Goal: Information Seeking & Learning: Learn about a topic

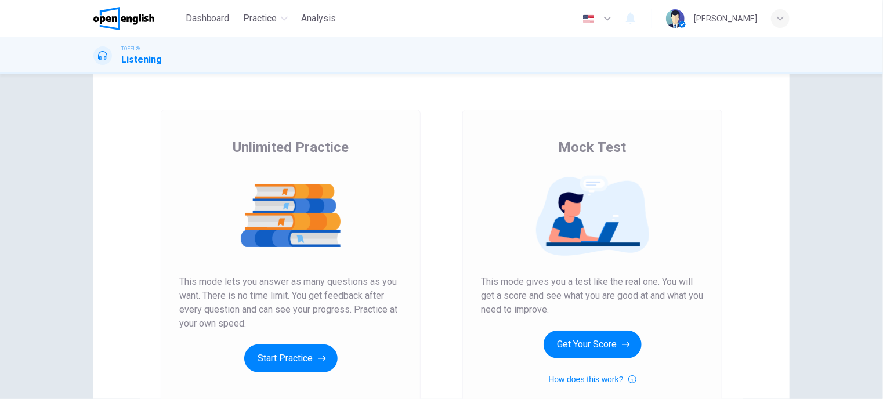
scroll to position [34, 0]
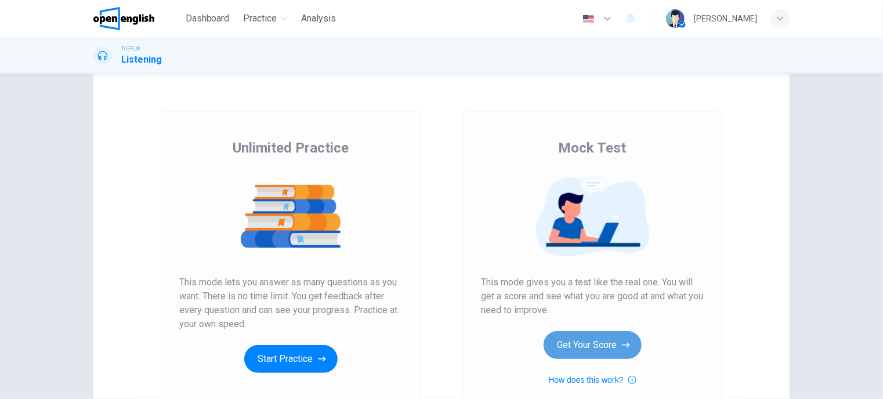
click at [559, 354] on button "Get Your Score" at bounding box center [593, 345] width 98 height 28
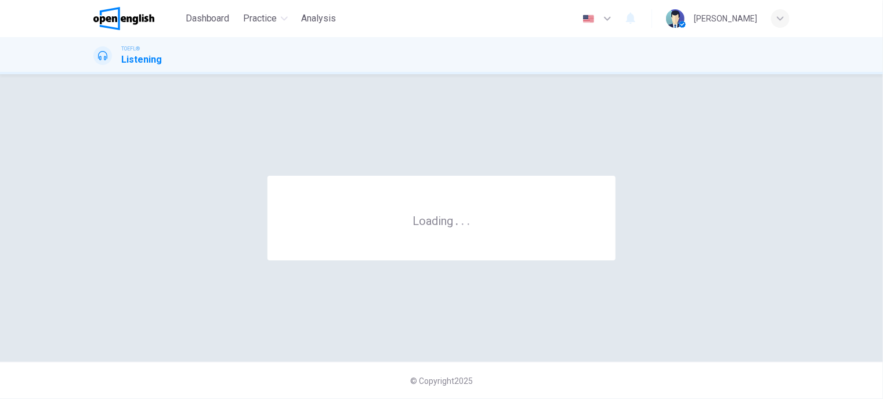
scroll to position [0, 0]
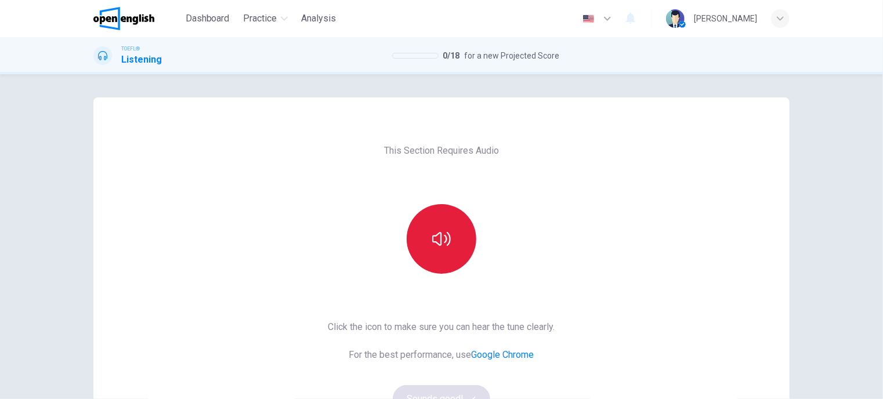
click at [442, 248] on icon "button" at bounding box center [441, 239] width 19 height 19
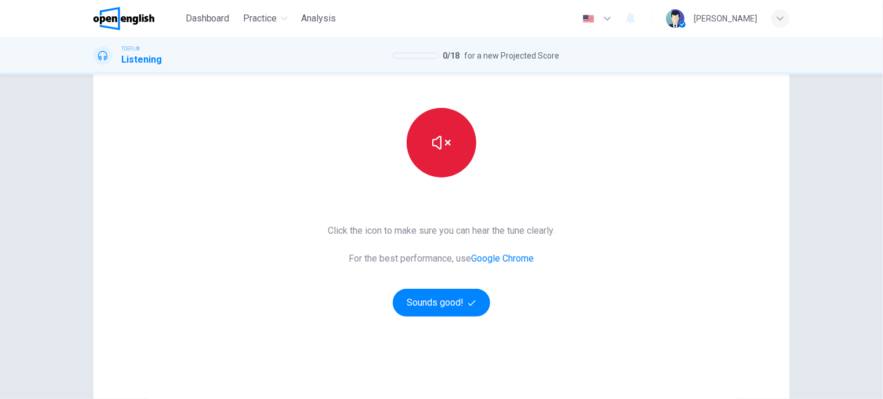
scroll to position [97, 0]
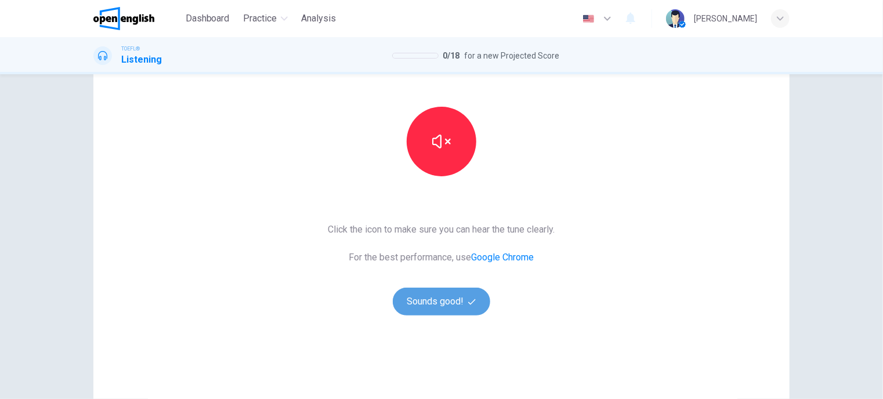
click at [450, 295] on button "Sounds good!" at bounding box center [441, 302] width 97 height 28
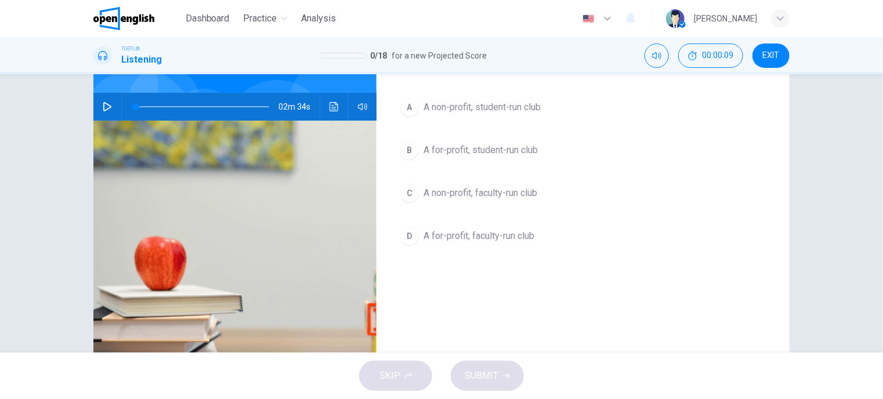
click at [94, 104] on div "02m 34s" at bounding box center [234, 107] width 283 height 28
click at [103, 107] on icon "button" at bounding box center [107, 106] width 9 height 9
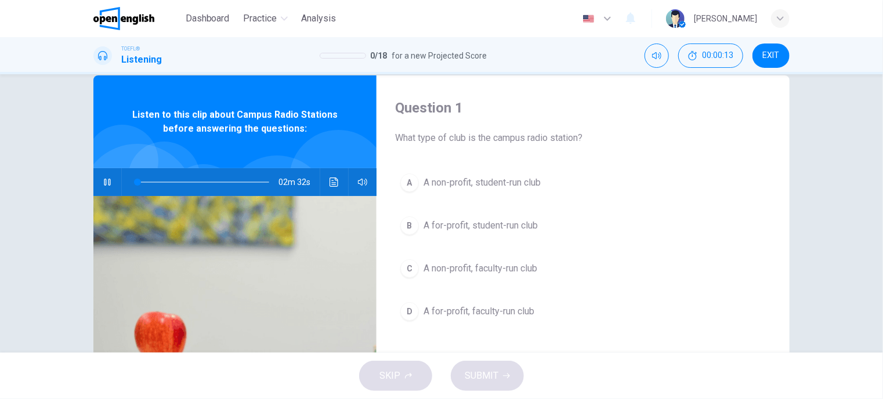
scroll to position [23, 0]
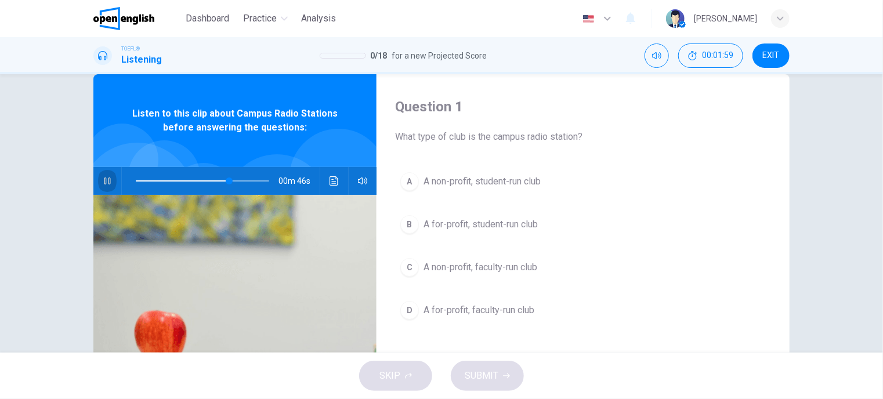
click at [107, 185] on icon "button" at bounding box center [107, 180] width 9 height 9
click at [219, 182] on span at bounding box center [221, 181] width 7 height 7
click at [109, 183] on button "button" at bounding box center [107, 181] width 19 height 28
click at [104, 182] on icon "button" at bounding box center [107, 180] width 9 height 9
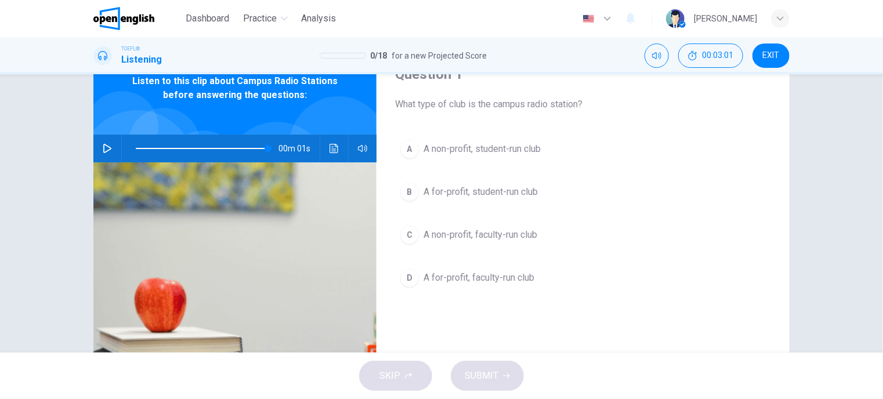
scroll to position [58, 0]
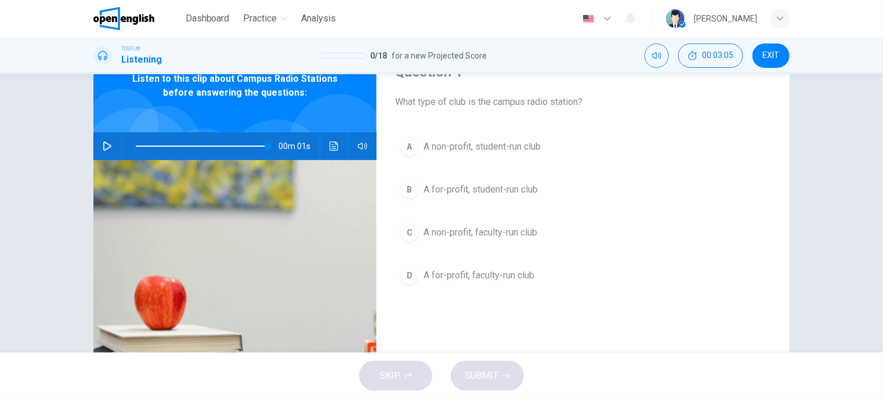
click at [411, 148] on div "A" at bounding box center [409, 147] width 19 height 19
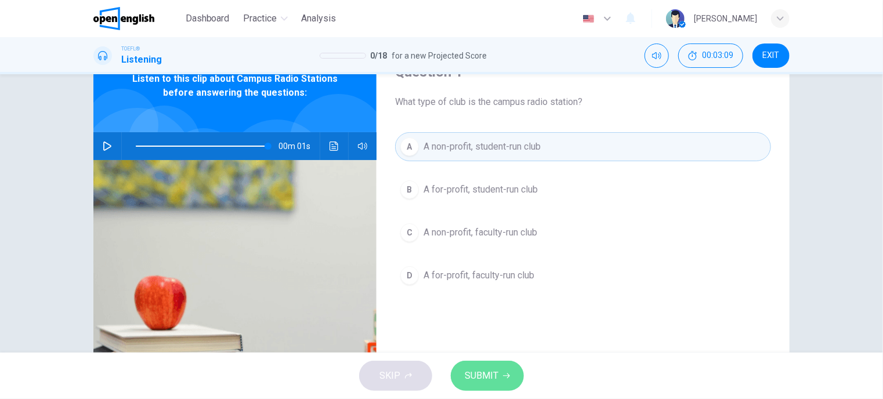
click at [487, 363] on button "SUBMIT" at bounding box center [487, 376] width 73 height 30
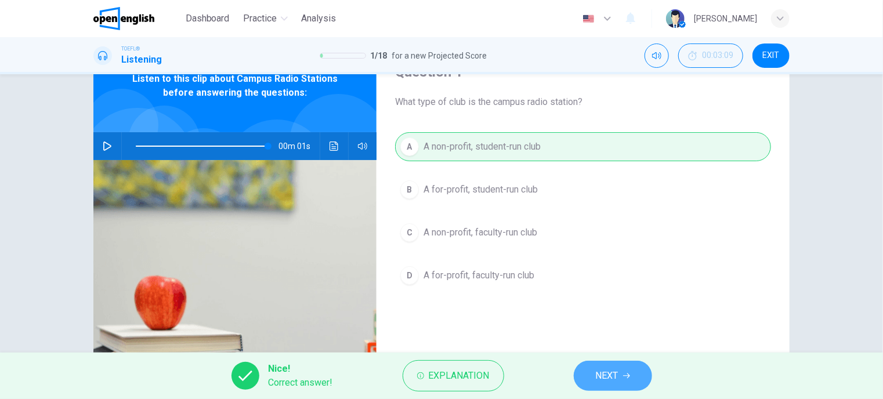
click at [608, 374] on span "NEXT" at bounding box center [607, 376] width 23 height 16
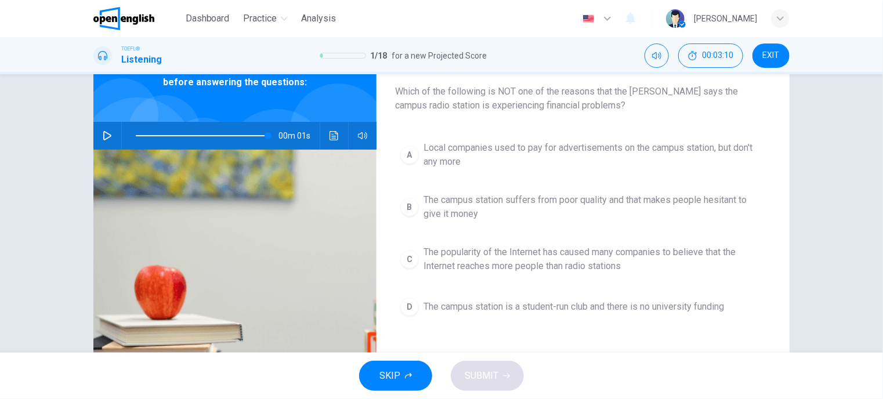
scroll to position [69, 0]
click at [450, 213] on span "The campus station suffers from poor quality and that makes people hesitant to …" at bounding box center [595, 207] width 342 height 28
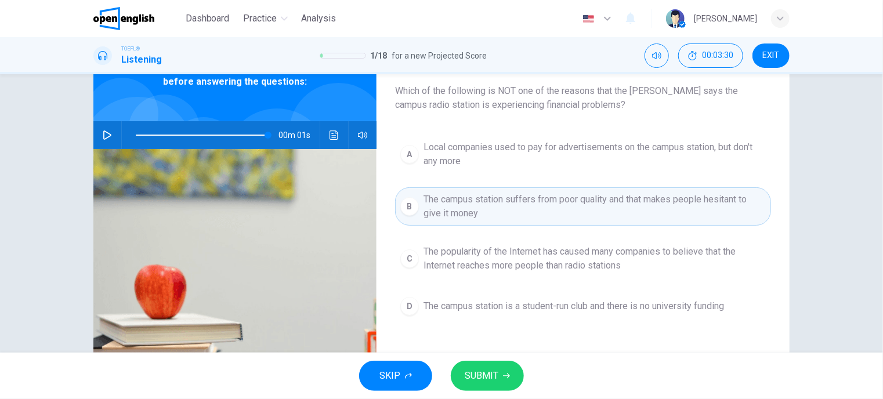
click at [499, 378] on button "SUBMIT" at bounding box center [487, 376] width 73 height 30
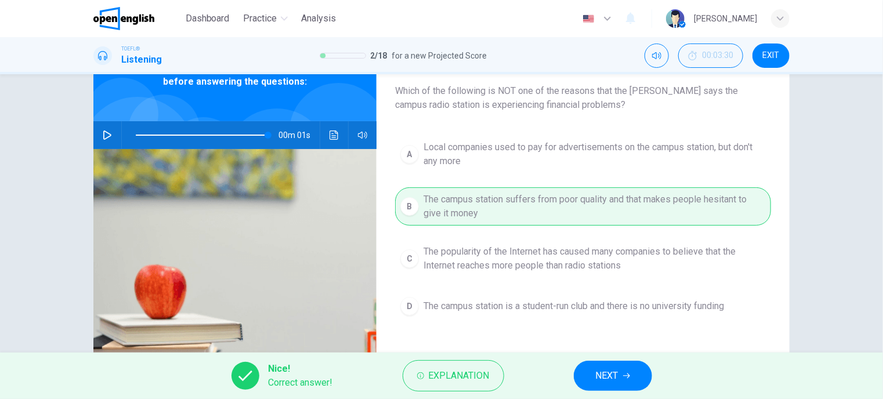
click at [615, 368] on span "NEXT" at bounding box center [607, 376] width 23 height 16
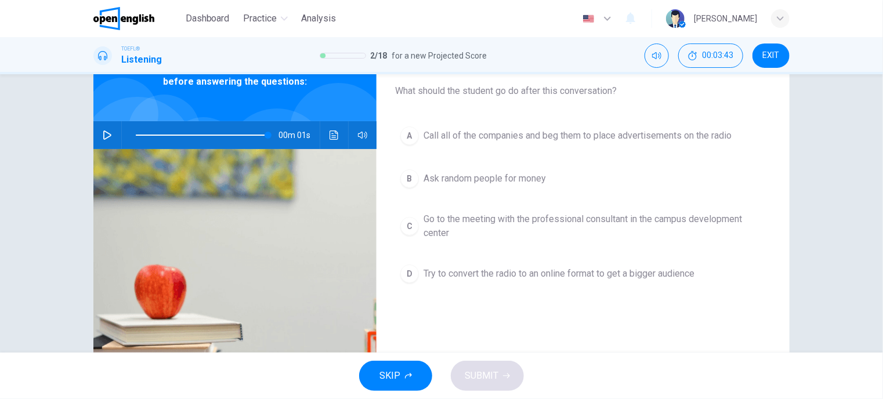
click at [489, 218] on span "Go to the meeting with the professional consultant in the campus development ce…" at bounding box center [595, 226] width 342 height 28
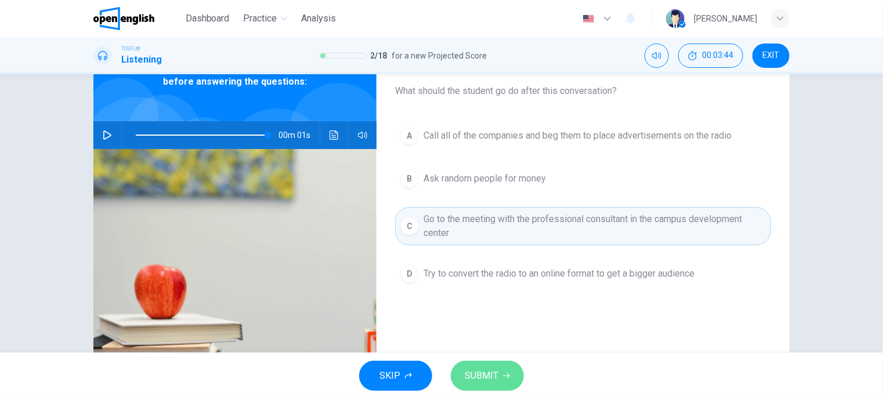
click at [497, 366] on button "SUBMIT" at bounding box center [487, 376] width 73 height 30
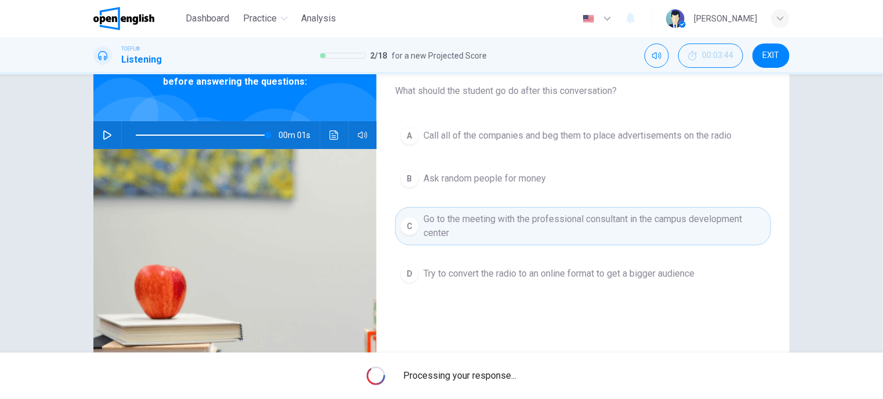
type input "**"
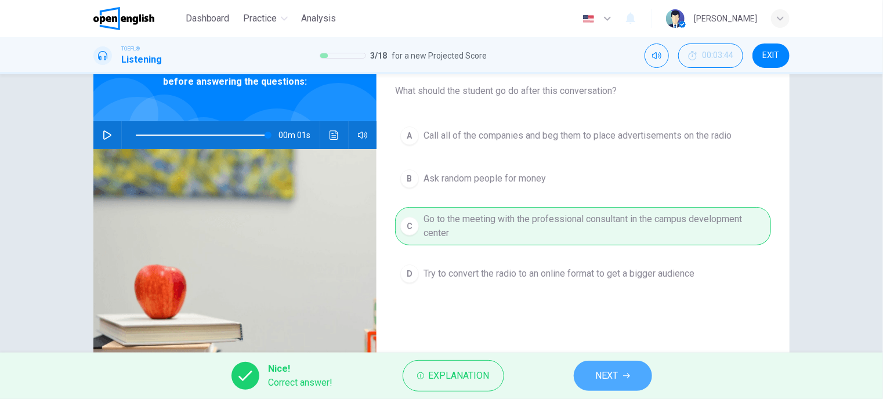
click at [615, 364] on button "NEXT" at bounding box center [613, 376] width 78 height 30
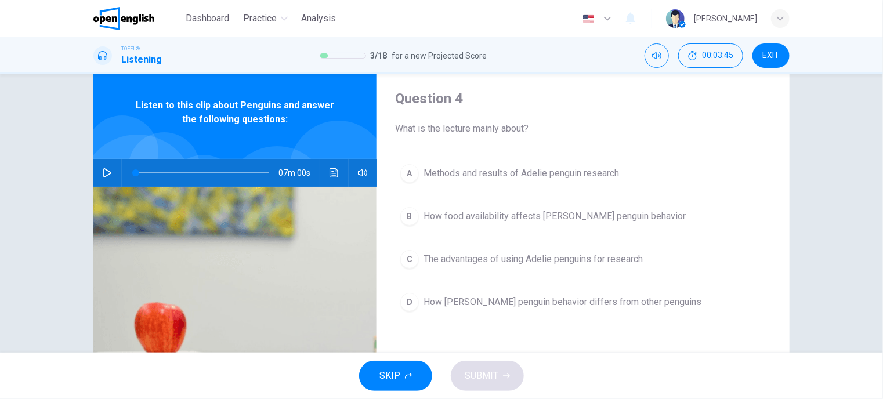
scroll to position [32, 0]
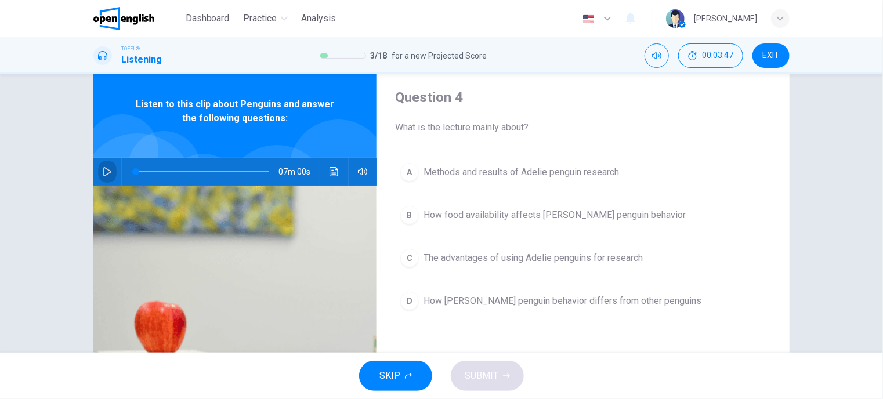
click at [106, 171] on icon "button" at bounding box center [107, 171] width 9 height 9
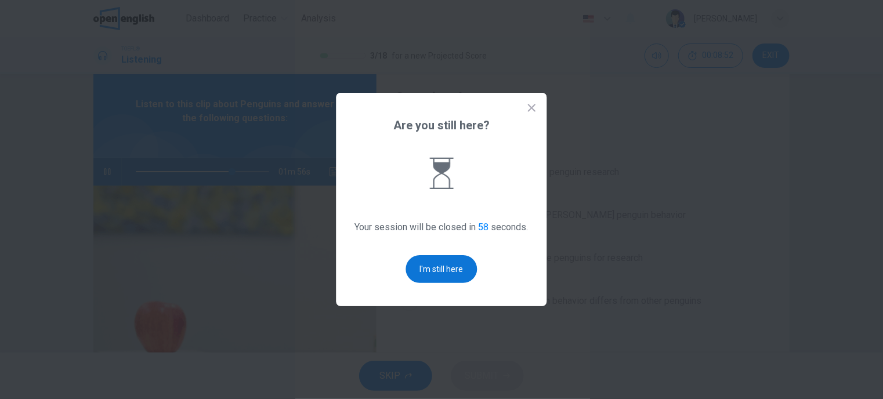
click at [431, 259] on button "I'm still here" at bounding box center [441, 269] width 71 height 28
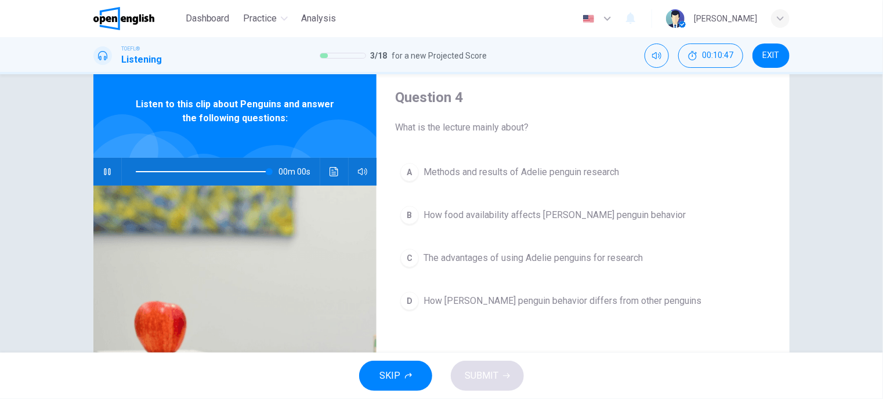
type input "*"
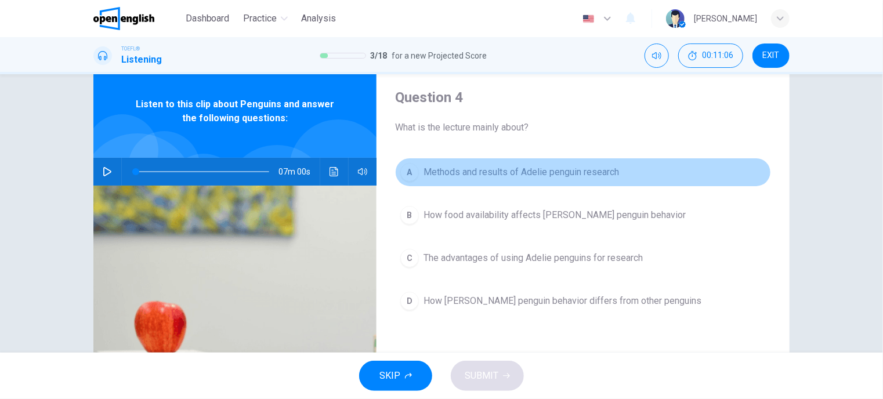
click at [493, 171] on span "Methods and results of Adelie penguin research" at bounding box center [522, 172] width 196 height 14
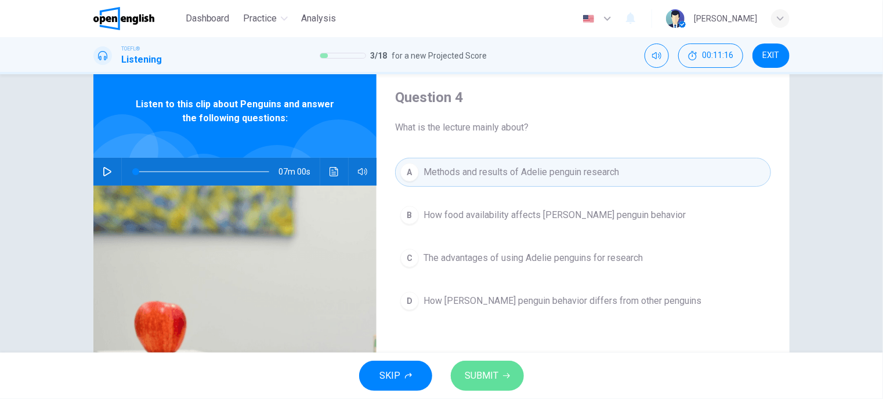
click at [491, 369] on span "SUBMIT" at bounding box center [482, 376] width 34 height 16
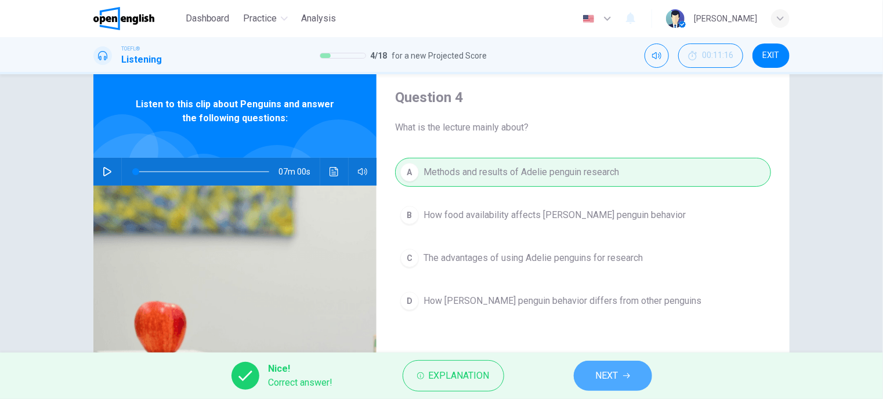
click at [595, 374] on button "NEXT" at bounding box center [613, 376] width 78 height 30
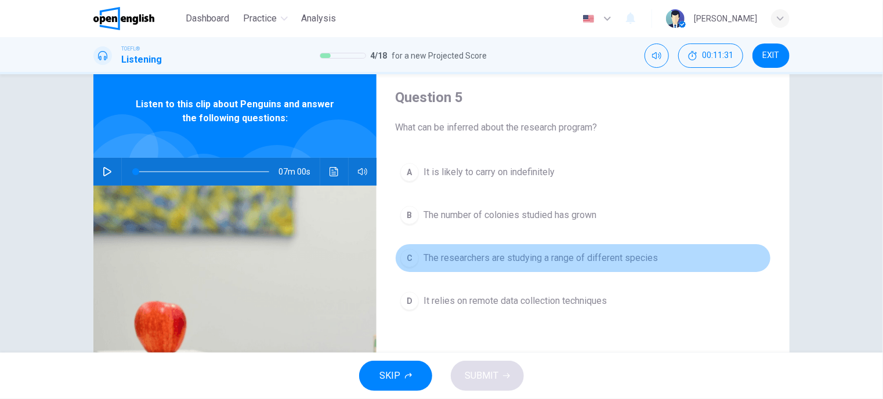
click at [593, 264] on span "The researchers are studying a range of different species" at bounding box center [541, 258] width 234 height 14
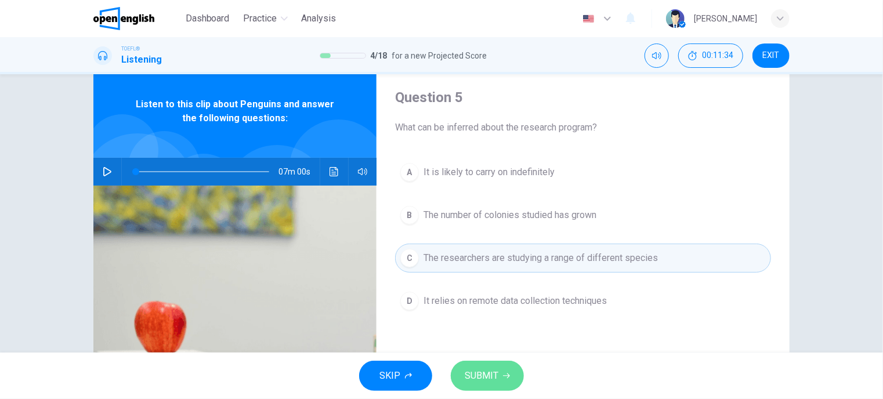
click at [511, 385] on button "SUBMIT" at bounding box center [487, 376] width 73 height 30
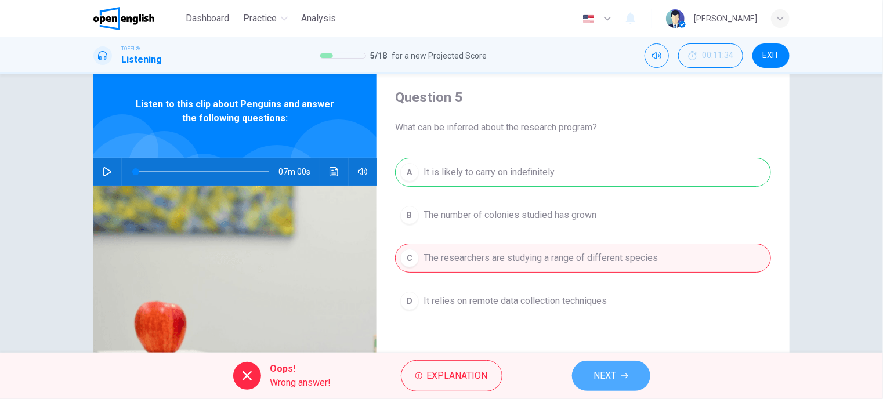
click at [592, 364] on button "NEXT" at bounding box center [611, 376] width 78 height 30
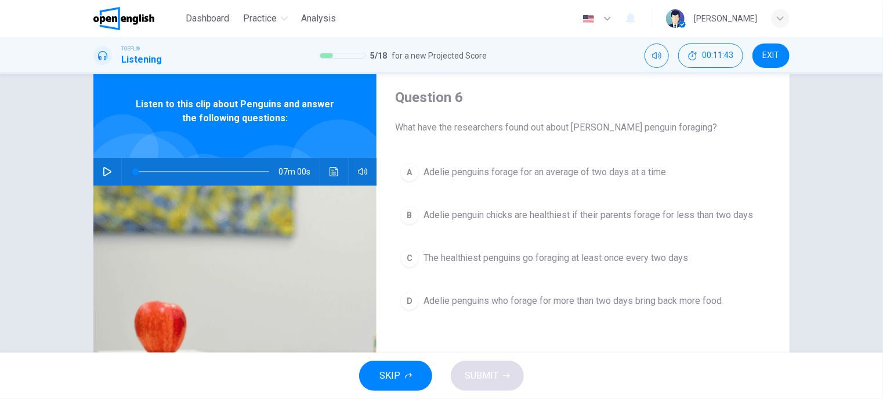
click at [548, 190] on div "A Adelie penguins forage for an average of two days at a time B Adelie penguin …" at bounding box center [583, 248] width 376 height 181
click at [550, 176] on span "Adelie penguins forage for an average of two days at a time" at bounding box center [545, 172] width 243 height 14
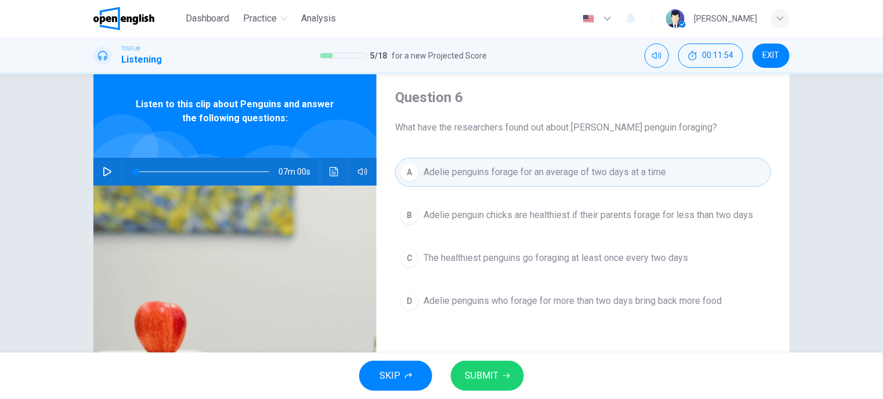
click at [524, 368] on div "SKIP SUBMIT" at bounding box center [441, 376] width 883 height 46
click at [514, 372] on button "SUBMIT" at bounding box center [487, 376] width 73 height 30
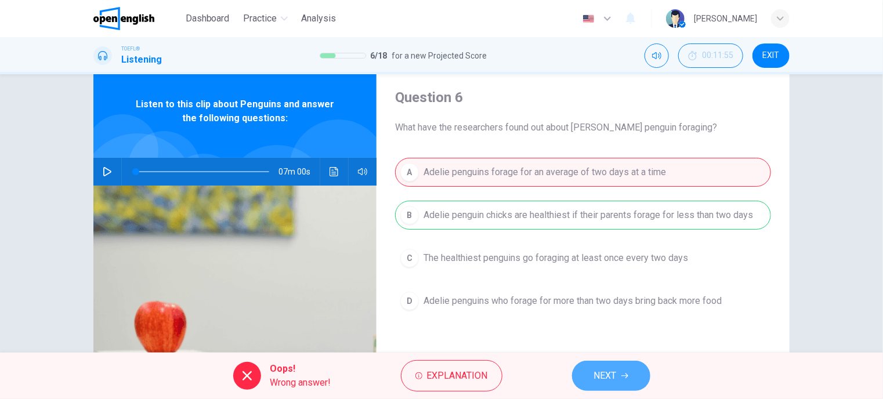
click at [591, 367] on button "NEXT" at bounding box center [611, 376] width 78 height 30
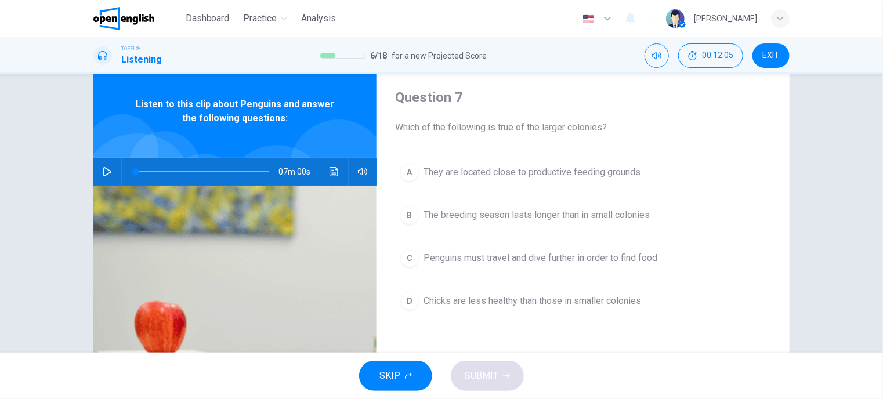
click at [538, 256] on span "Penguins must travel and dive further in order to find food" at bounding box center [541, 258] width 234 height 14
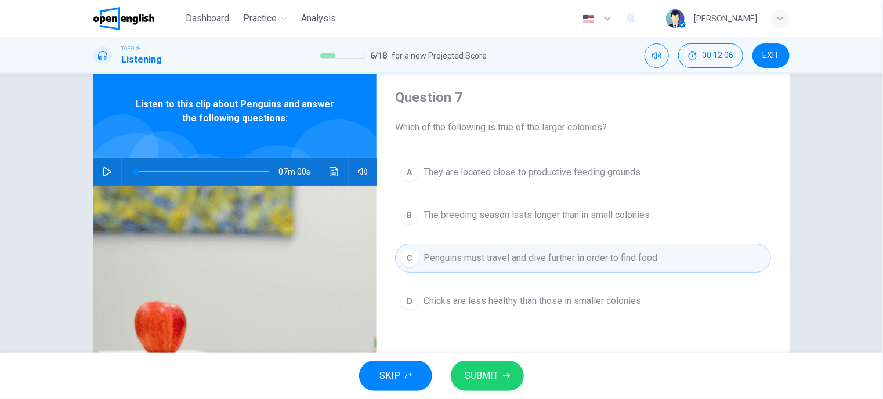
click at [508, 366] on button "SUBMIT" at bounding box center [487, 376] width 73 height 30
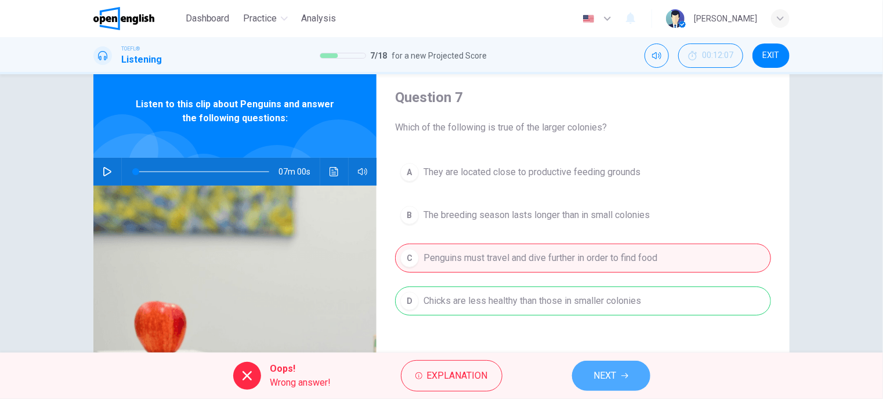
click at [590, 379] on button "NEXT" at bounding box center [611, 376] width 78 height 30
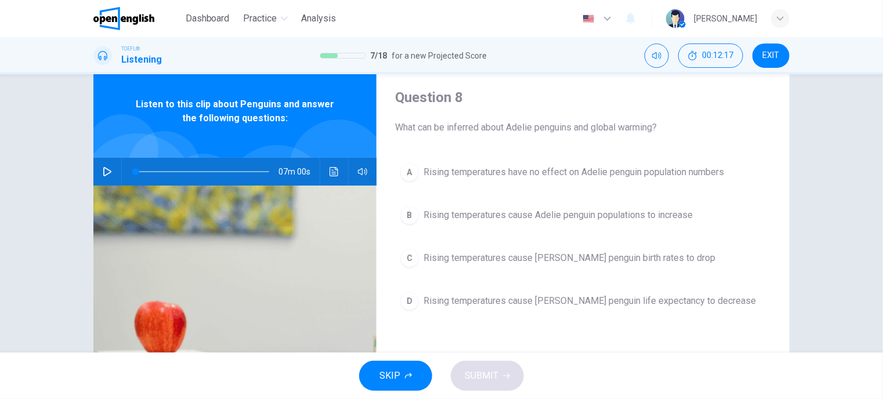
click at [583, 299] on span "Rising temperatures cause [PERSON_NAME] penguin life expectancy to decrease" at bounding box center [590, 301] width 332 height 14
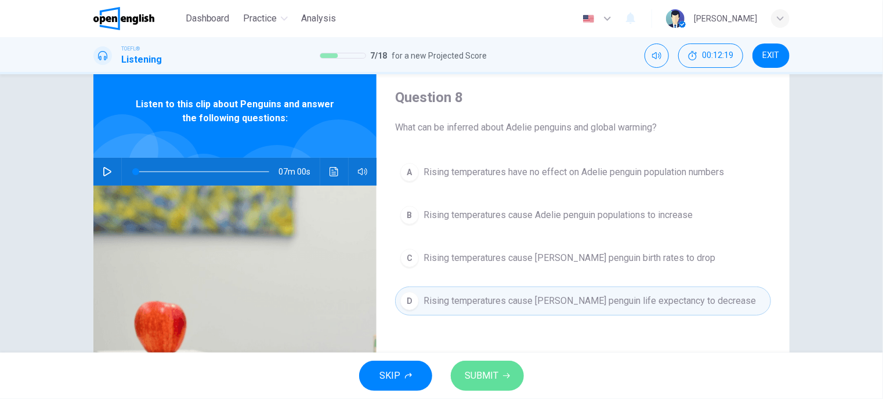
click at [513, 370] on button "SUBMIT" at bounding box center [487, 376] width 73 height 30
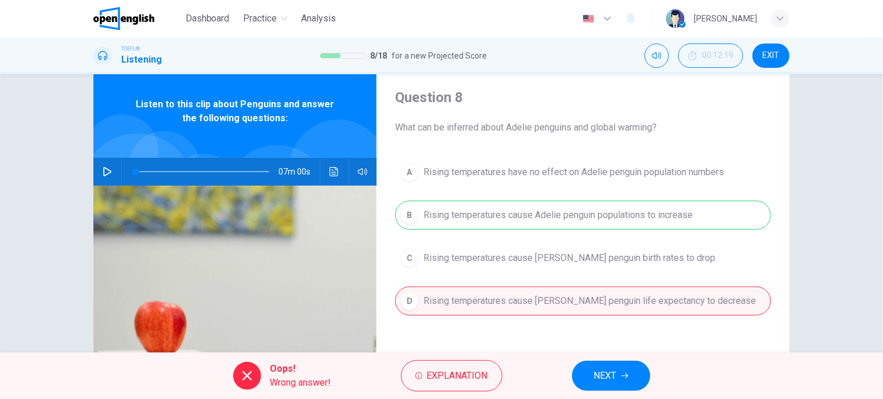
click at [571, 374] on div "Oops! Wrong answer! Explanation NEXT" at bounding box center [441, 376] width 883 height 46
click at [587, 378] on button "NEXT" at bounding box center [611, 376] width 78 height 30
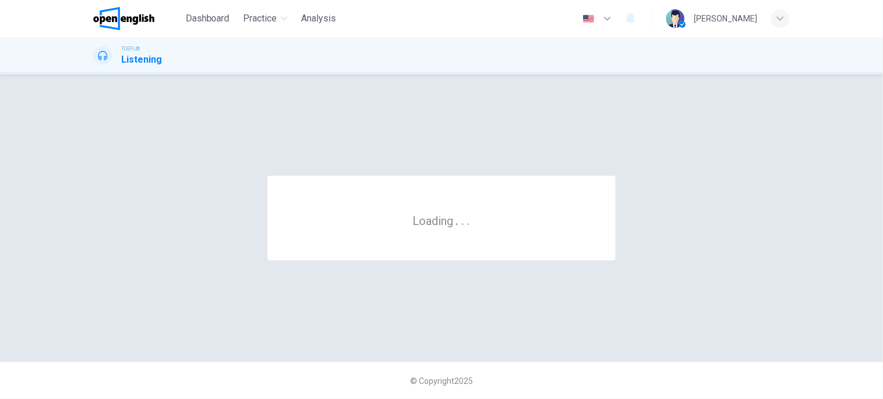
scroll to position [0, 0]
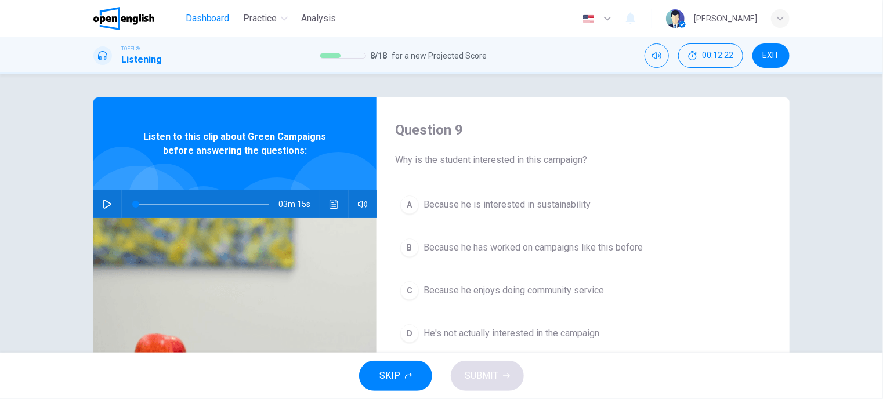
click at [190, 10] on button "Dashboard" at bounding box center [207, 18] width 53 height 21
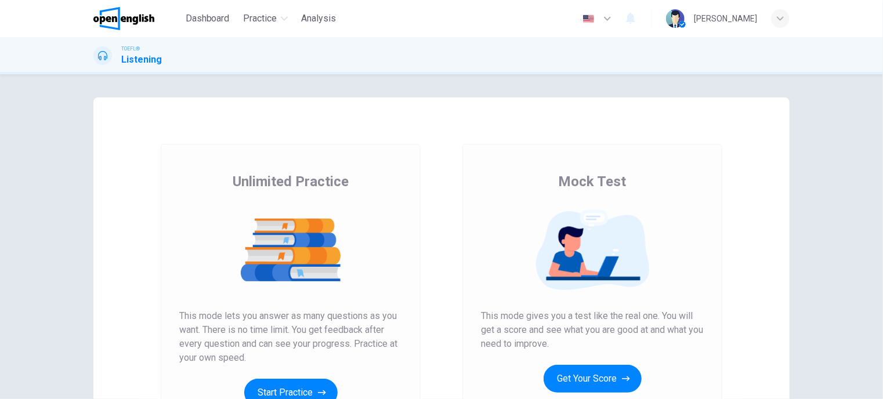
scroll to position [162, 0]
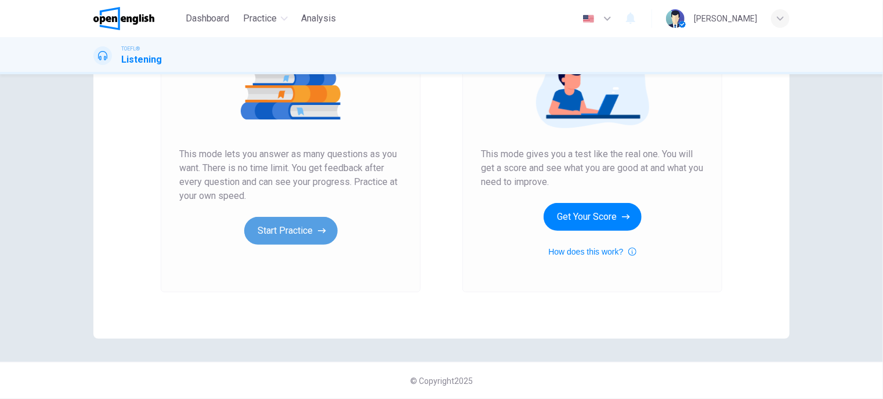
click at [284, 232] on button "Start Practice" at bounding box center [290, 231] width 93 height 28
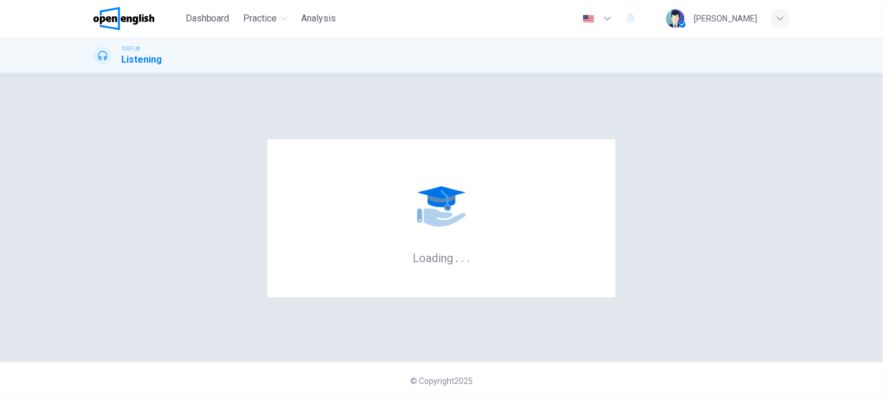
scroll to position [0, 0]
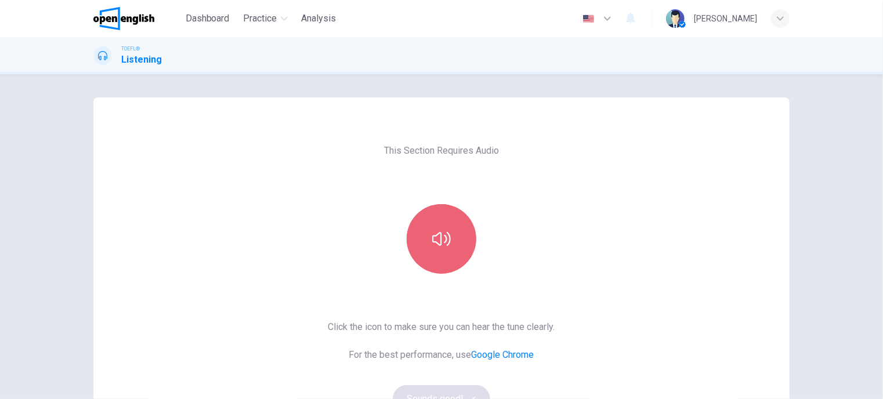
click at [444, 254] on button "button" at bounding box center [442, 239] width 70 height 70
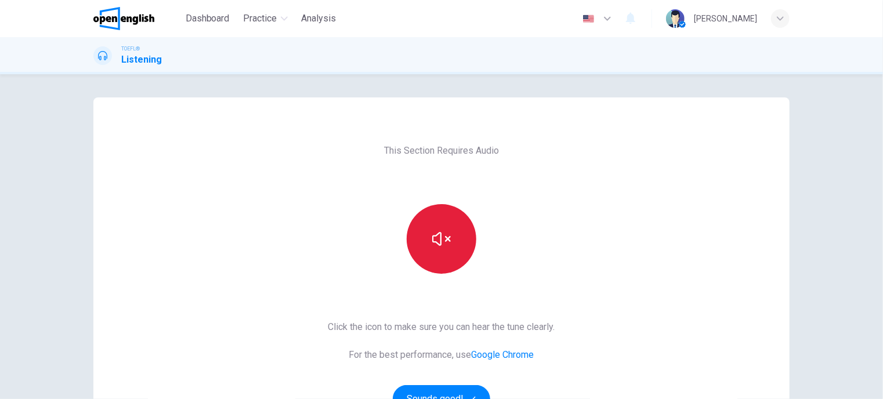
scroll to position [86, 0]
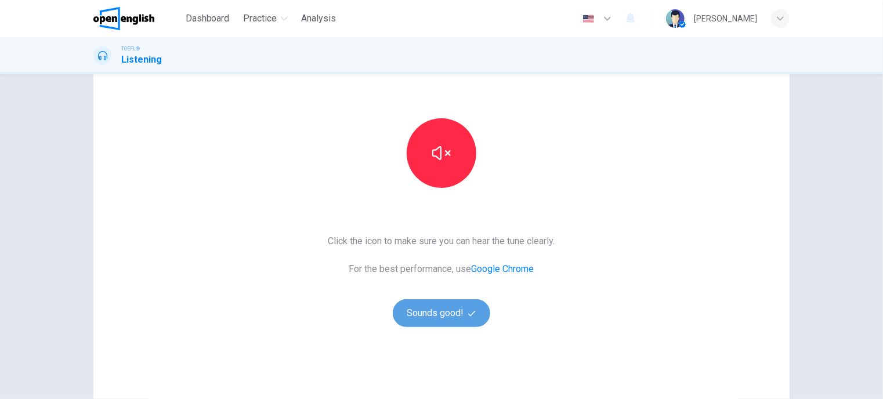
click at [442, 316] on button "Sounds good!" at bounding box center [441, 313] width 97 height 28
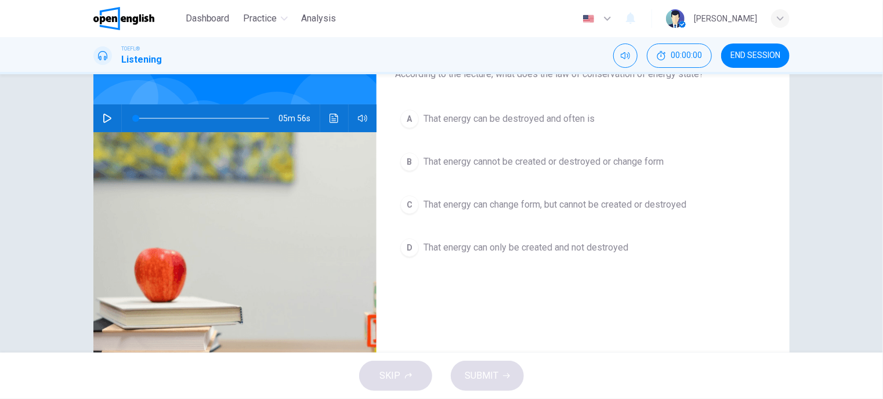
scroll to position [23, 0]
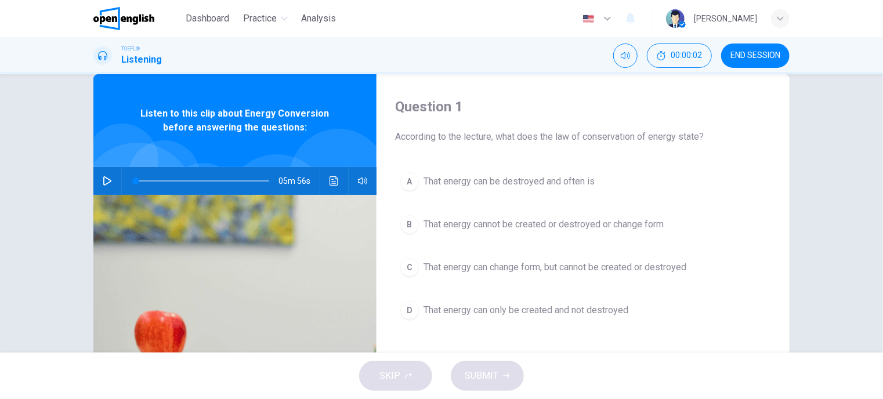
click at [105, 181] on icon "button" at bounding box center [107, 180] width 9 height 9
type input "*"
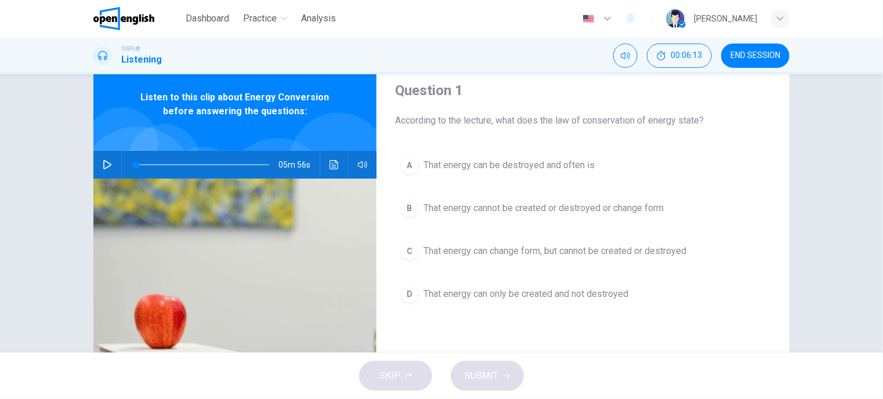
scroll to position [41, 0]
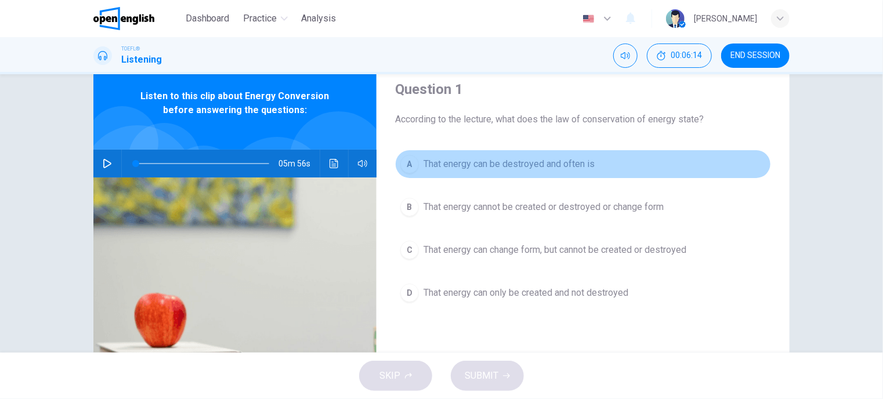
click at [552, 169] on span "That energy can be destroyed and often is" at bounding box center [509, 164] width 171 height 14
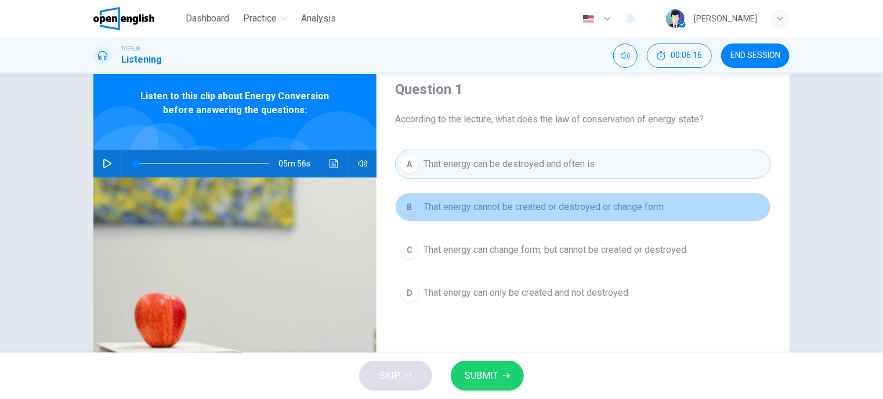
click at [528, 209] on span "That energy cannot be created or destroyed or change form" at bounding box center [544, 207] width 240 height 14
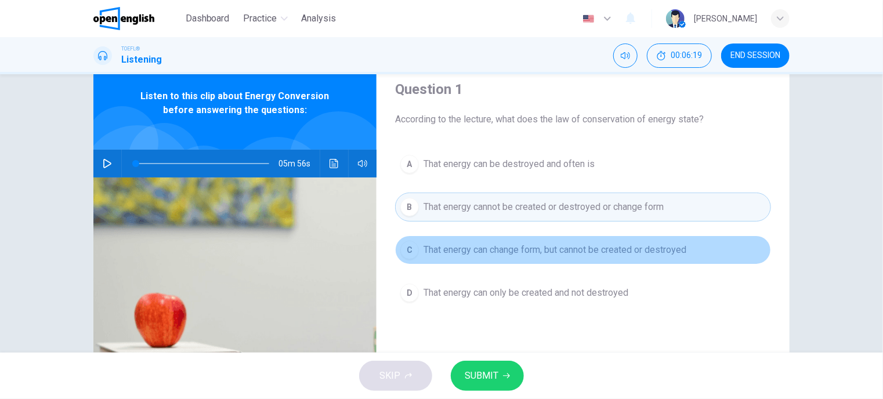
click at [513, 253] on span "That energy can change form, but cannot be created or destroyed" at bounding box center [555, 250] width 263 height 14
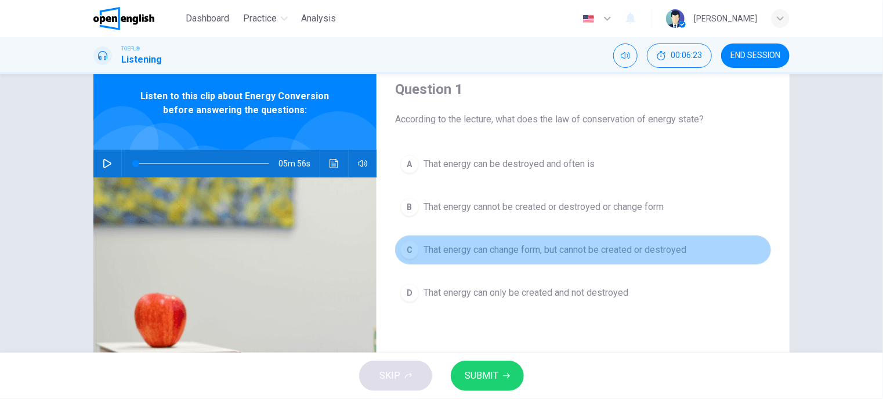
click at [515, 256] on button "C That energy can change form, but cannot be created or destroyed" at bounding box center [583, 250] width 376 height 29
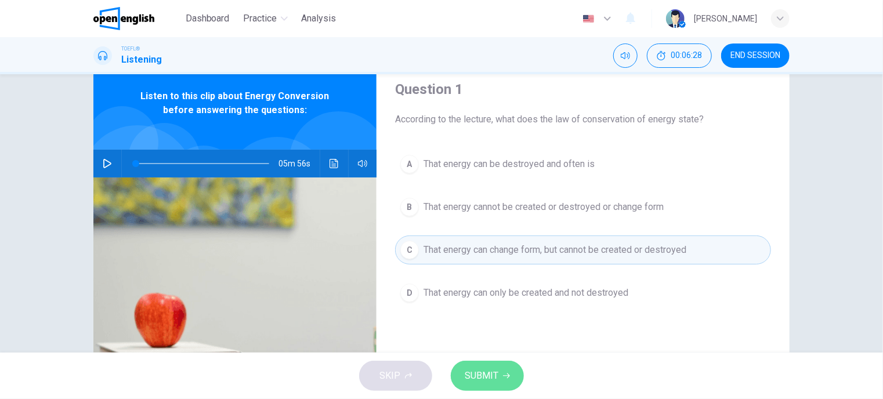
click at [497, 373] on span "SUBMIT" at bounding box center [482, 376] width 34 height 16
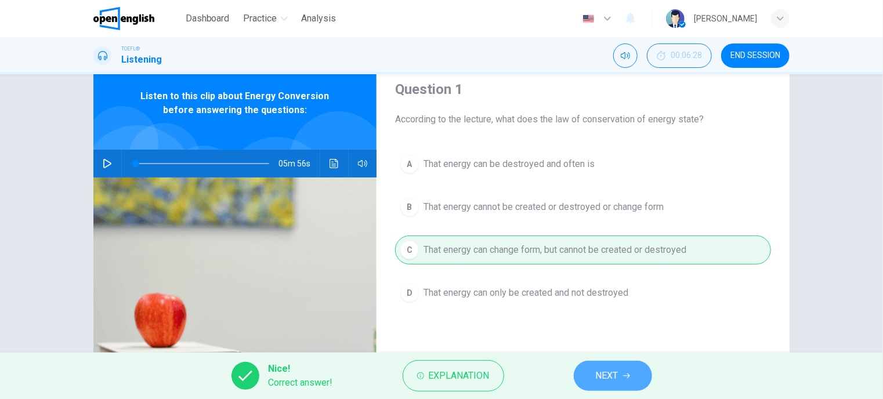
click at [607, 373] on span "NEXT" at bounding box center [607, 376] width 23 height 16
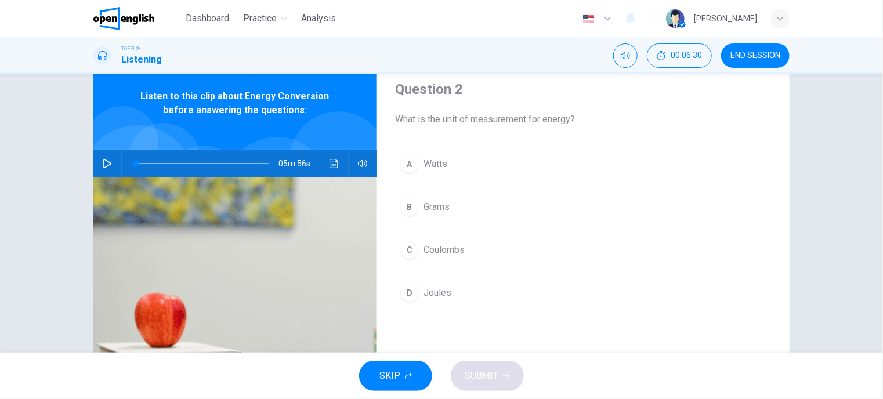
click at [444, 288] on span "Joules" at bounding box center [438, 293] width 28 height 14
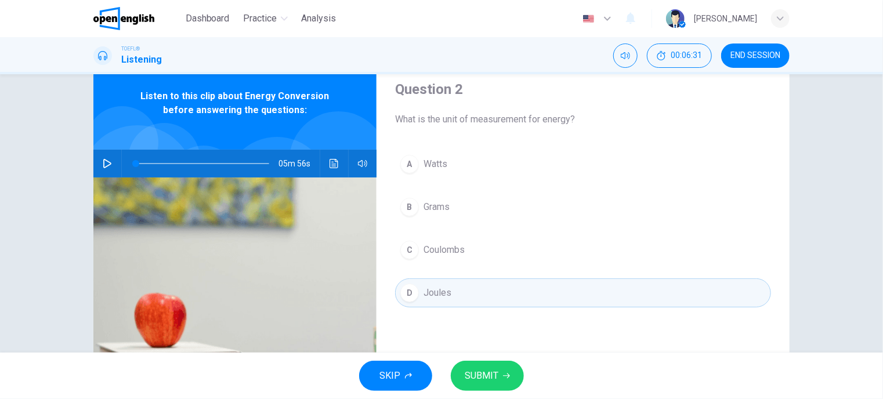
click at [497, 378] on span "SUBMIT" at bounding box center [482, 376] width 34 height 16
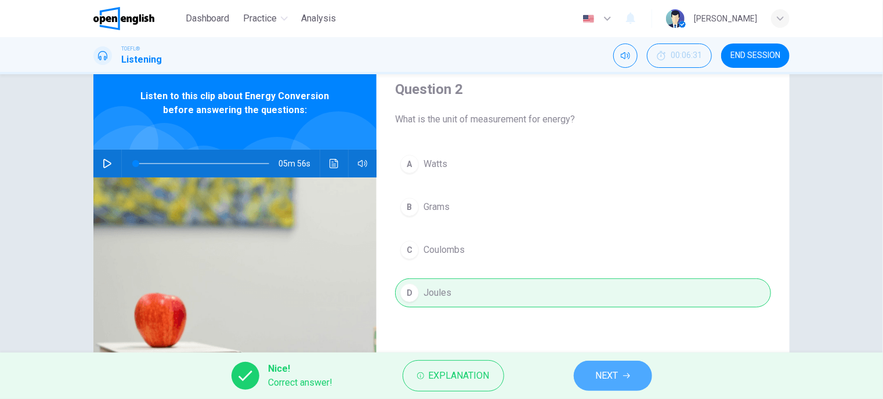
click at [606, 364] on button "NEXT" at bounding box center [613, 376] width 78 height 30
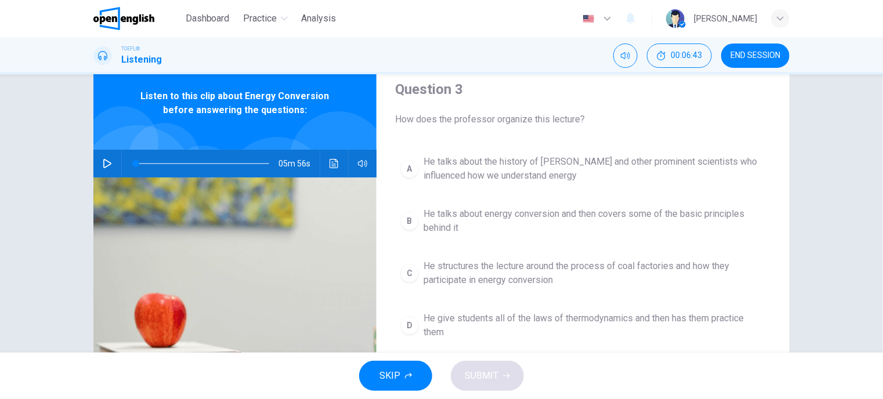
click at [592, 315] on span "He give students all of the laws of thermodynamics and then has them practice t…" at bounding box center [595, 326] width 342 height 28
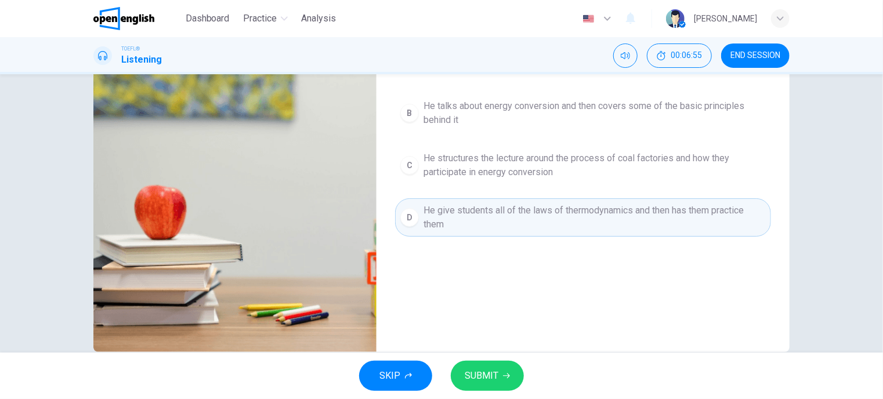
scroll to position [147, 0]
click at [790, 306] on div "Question 3 How does the professor organize this lecture? A He talks about the h…" at bounding box center [441, 151] width 733 height 403
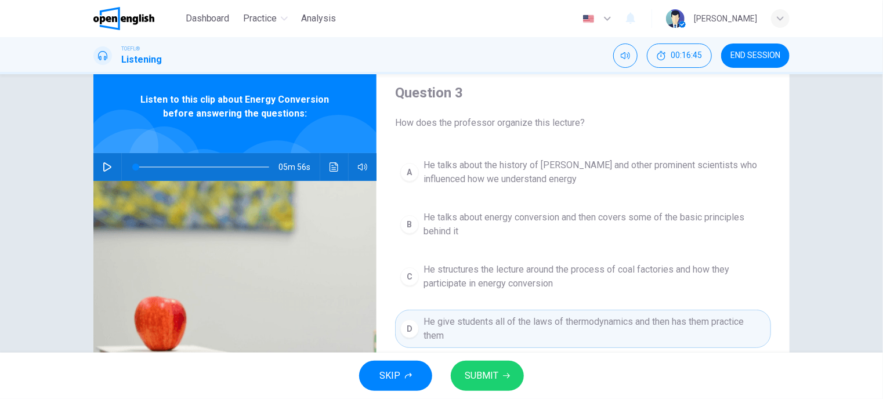
scroll to position [38, 0]
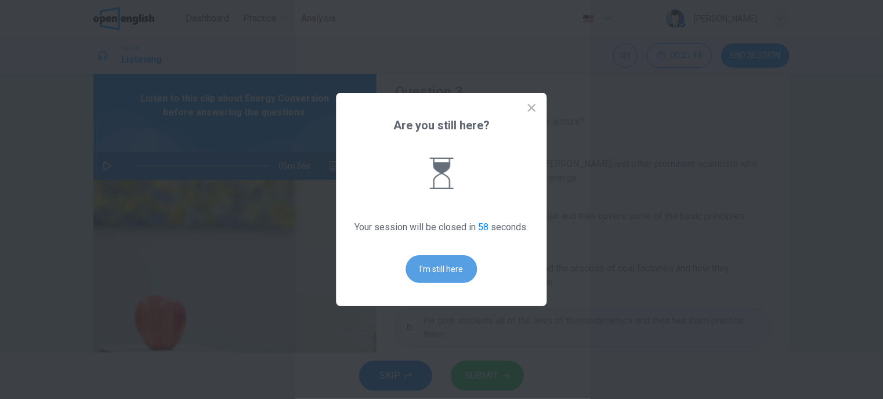
click at [428, 262] on button "I'm still here" at bounding box center [441, 269] width 71 height 28
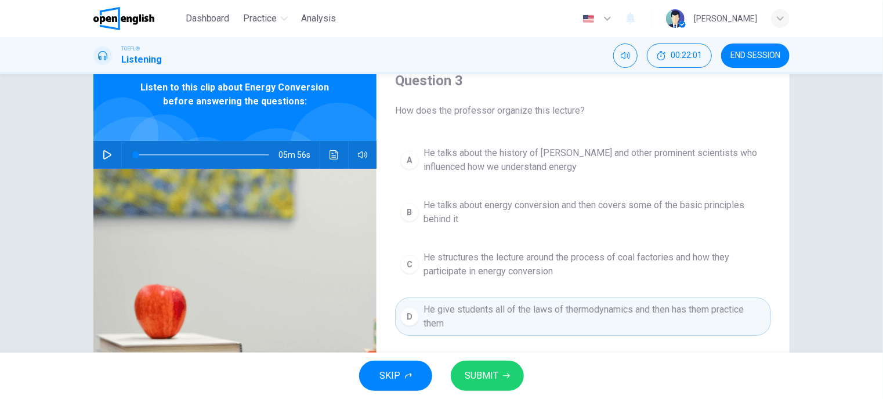
scroll to position [0, 0]
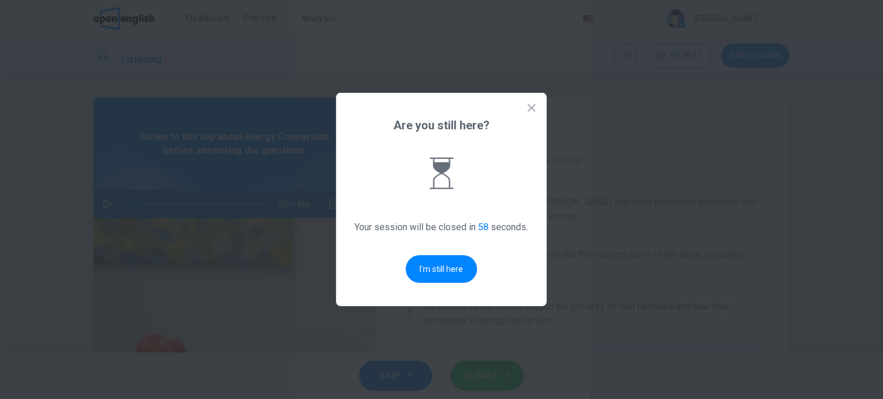
click at [534, 107] on icon at bounding box center [532, 108] width 12 height 12
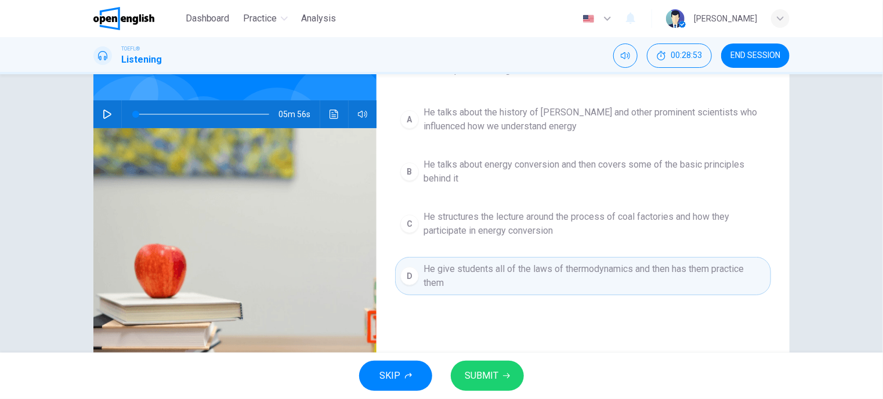
scroll to position [92, 0]
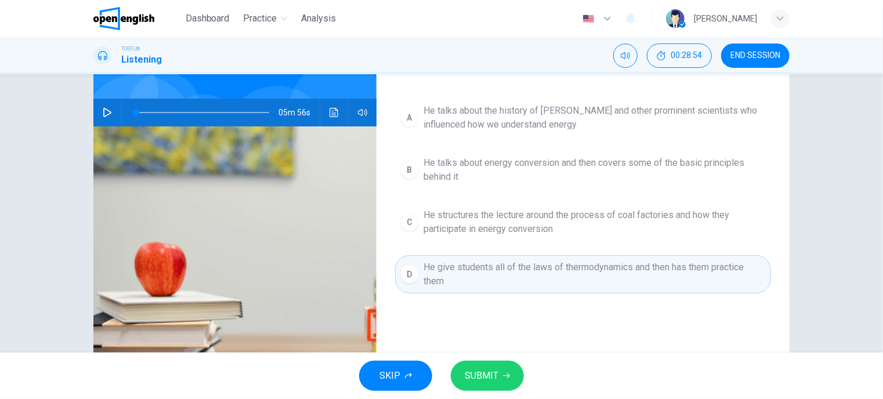
click at [491, 373] on span "SUBMIT" at bounding box center [482, 376] width 34 height 16
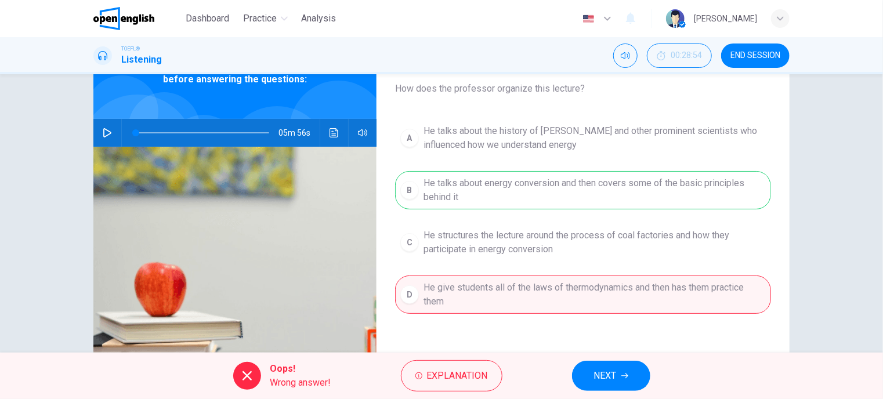
scroll to position [72, 0]
click at [620, 376] on button "NEXT" at bounding box center [611, 376] width 78 height 30
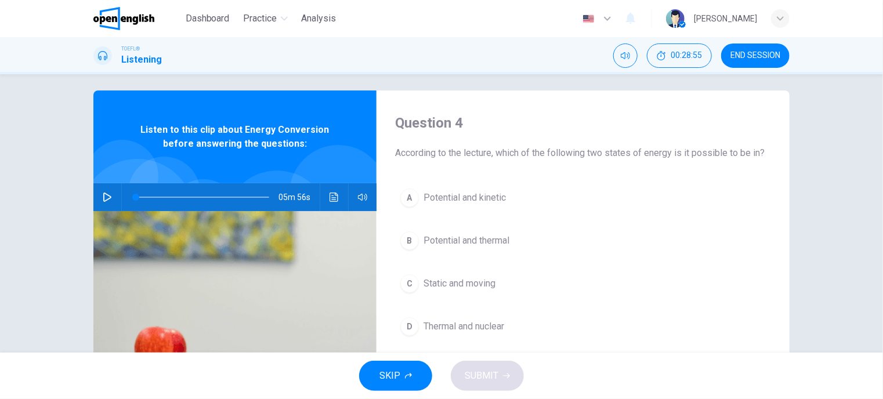
scroll to position [8, 0]
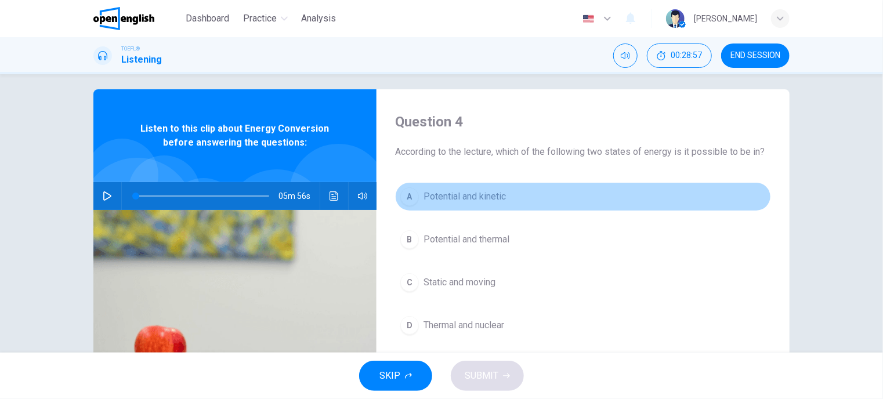
click at [472, 190] on span "Potential and kinetic" at bounding box center [465, 197] width 82 height 14
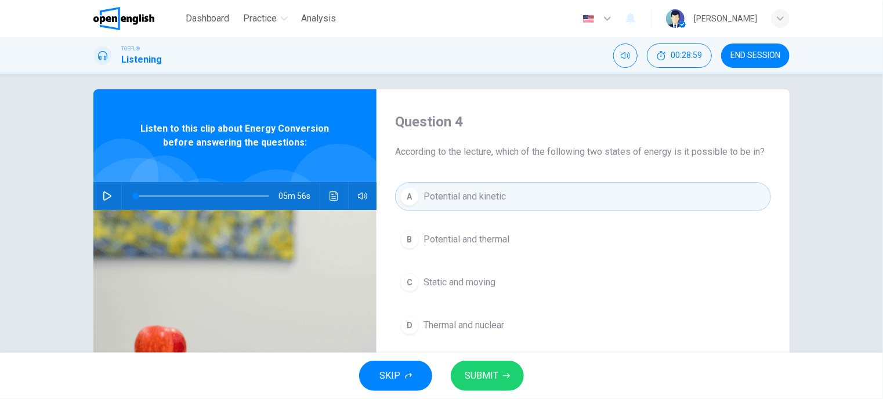
click at [501, 375] on button "SUBMIT" at bounding box center [487, 376] width 73 height 30
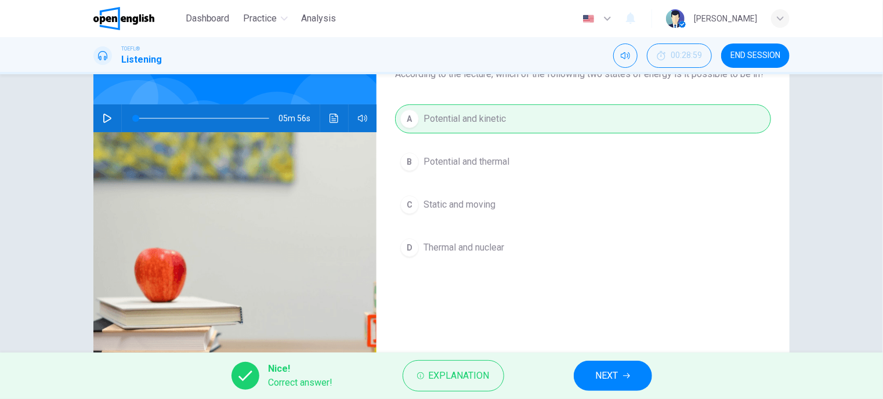
scroll to position [88, 0]
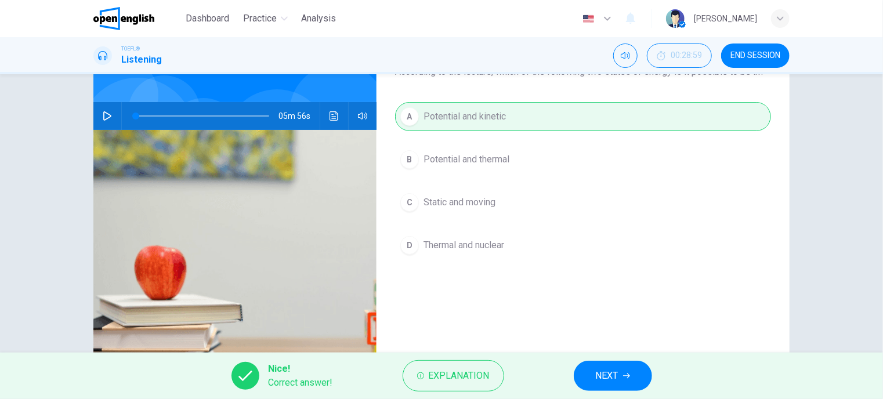
click at [601, 377] on span "NEXT" at bounding box center [607, 376] width 23 height 16
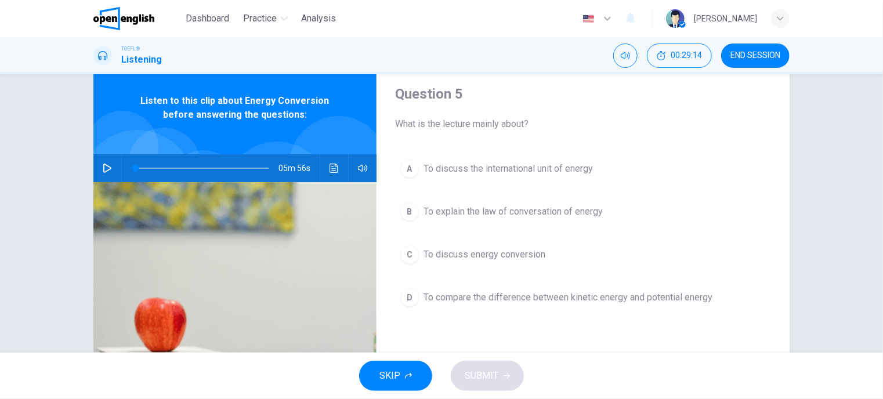
scroll to position [37, 0]
click at [537, 295] on span "To compare the difference between kinetic energy and potential energy" at bounding box center [568, 297] width 289 height 14
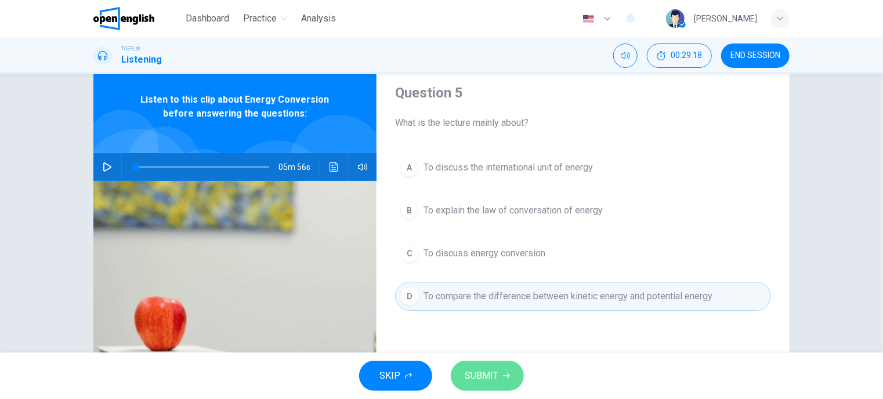
click at [516, 375] on button "SUBMIT" at bounding box center [487, 376] width 73 height 30
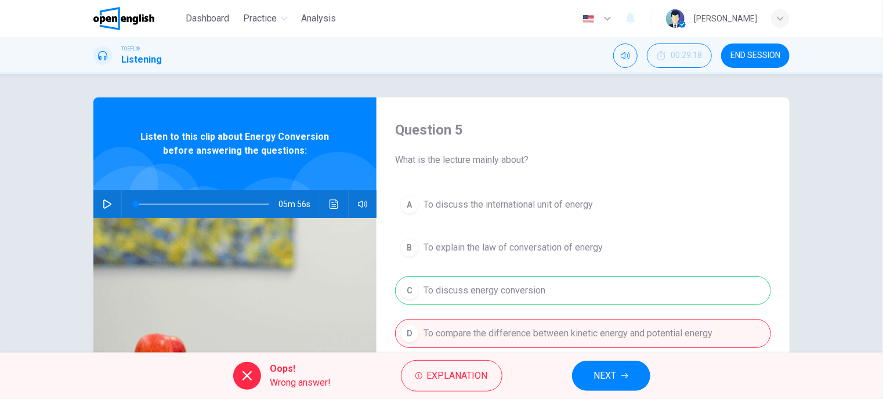
scroll to position [32, 0]
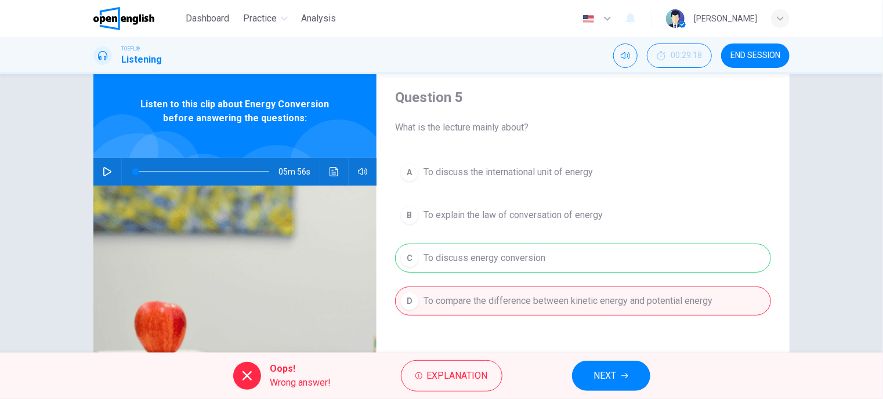
click at [598, 381] on span "NEXT" at bounding box center [605, 376] width 23 height 16
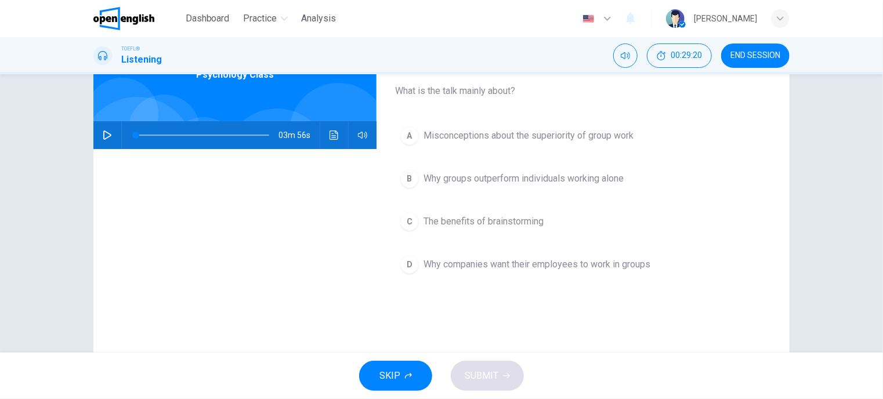
scroll to position [70, 0]
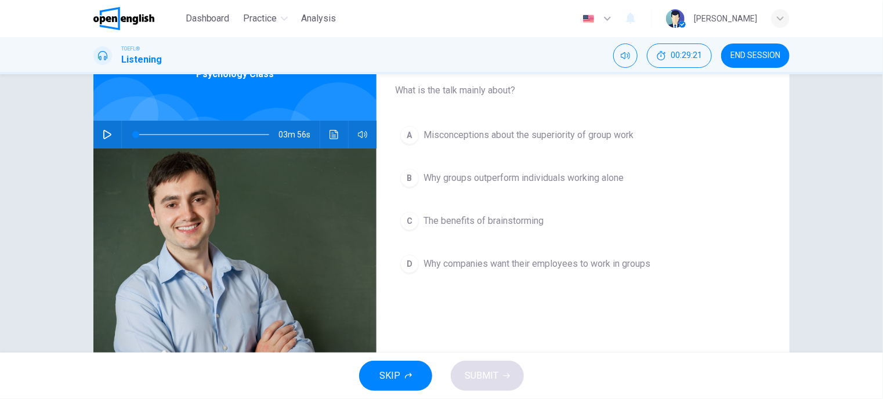
click at [739, 63] on button "END SESSION" at bounding box center [755, 56] width 68 height 24
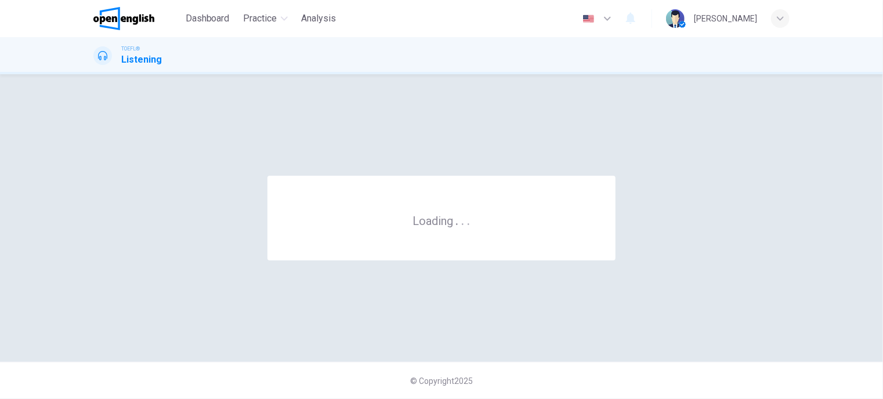
scroll to position [0, 0]
